Goal: Browse casually: Explore the website without a specific task or goal

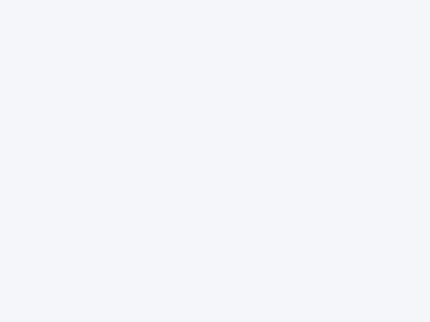
click at [215, 161] on div at bounding box center [215, 161] width 430 height 322
